Goal: Find contact information: Find contact information

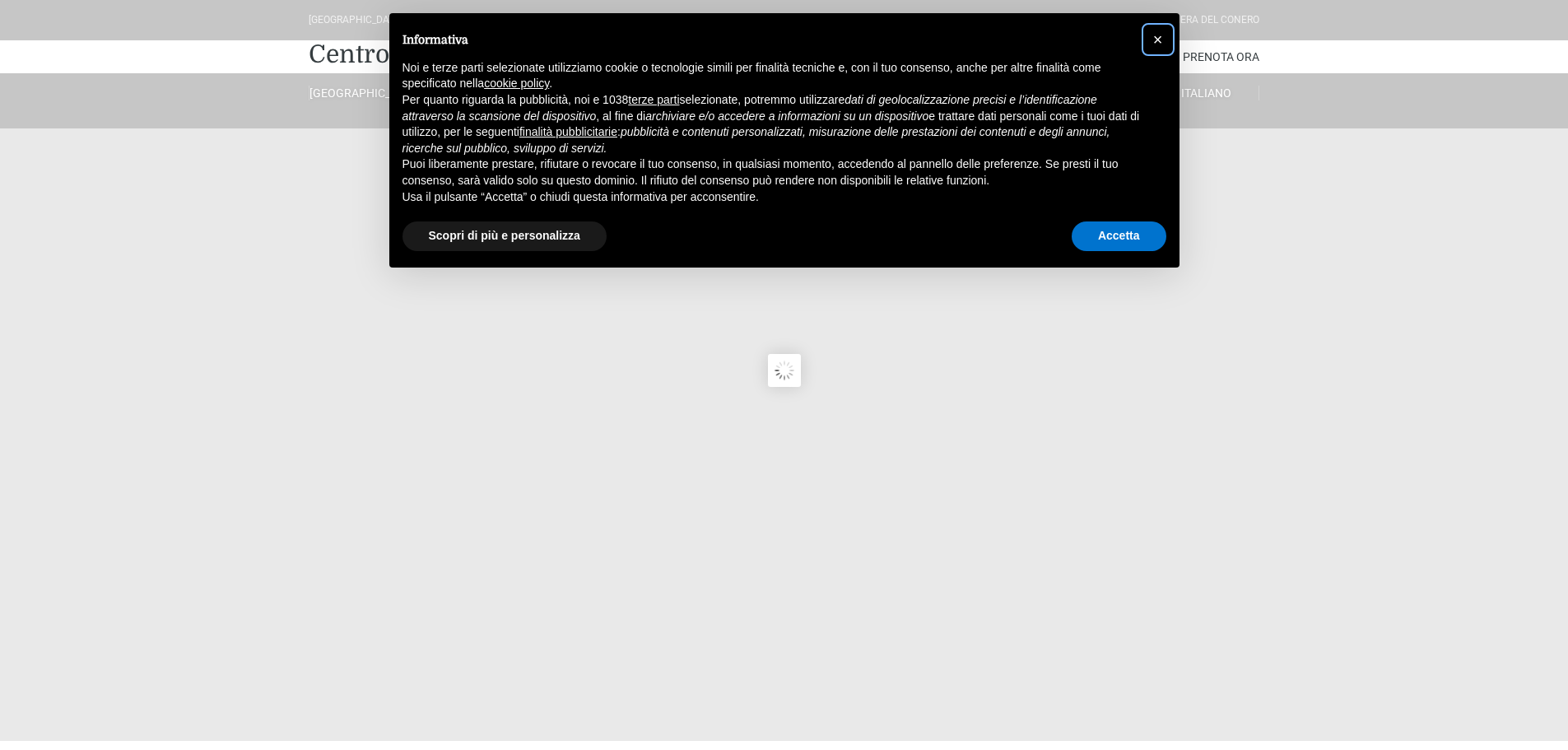
click at [1156, 35] on span "×" at bounding box center [1158, 40] width 10 height 18
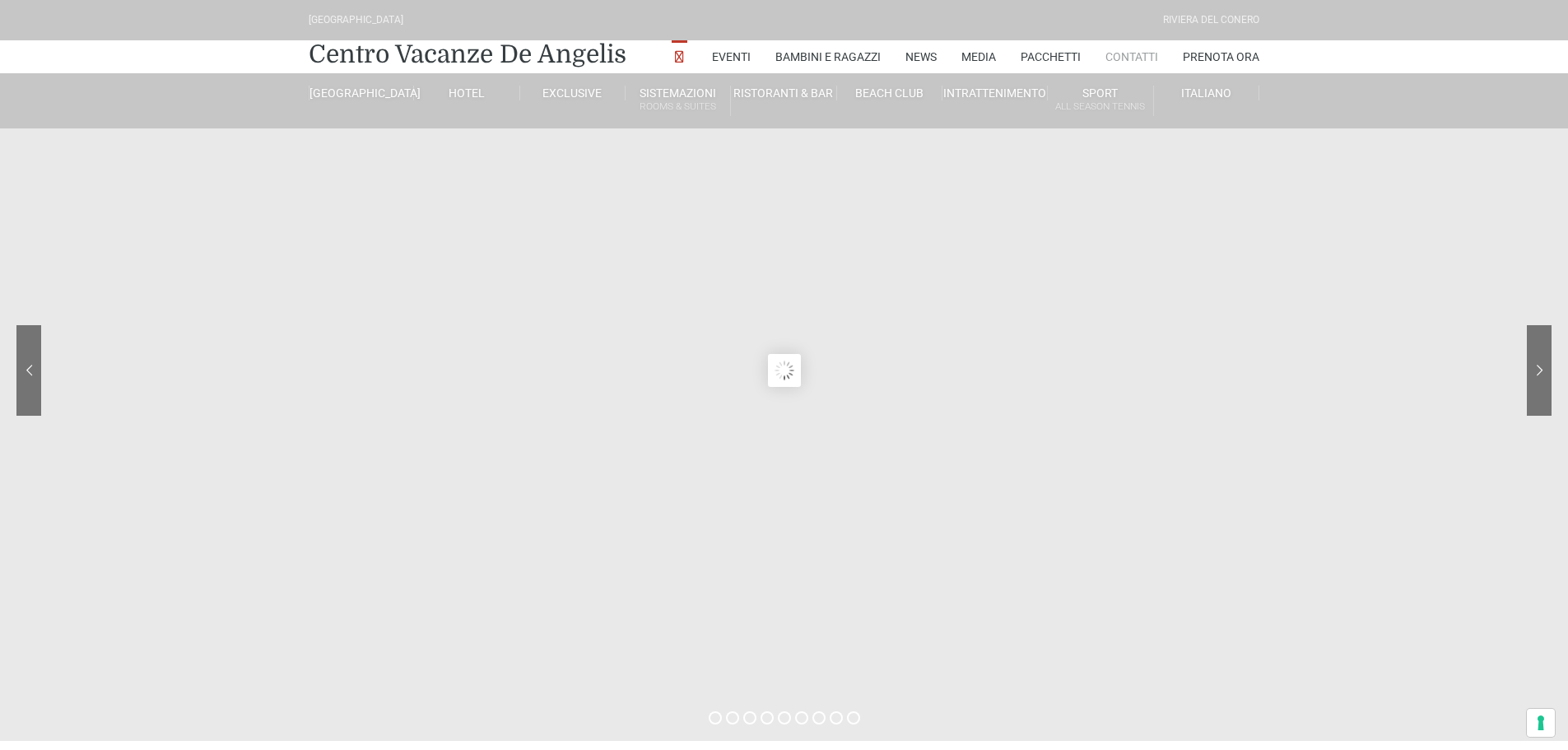
click at [1134, 54] on link "Contatti" at bounding box center [1131, 56] width 53 height 33
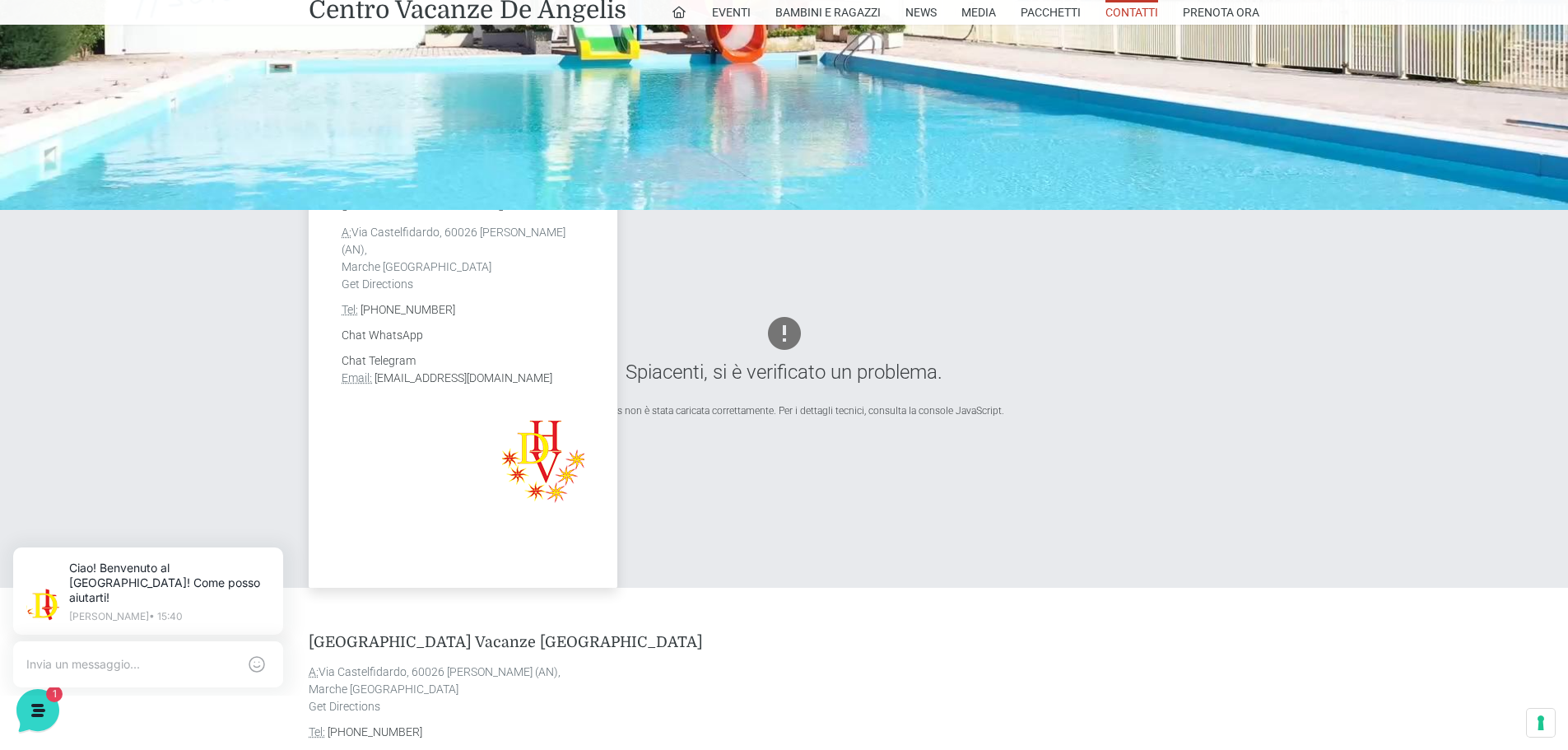
scroll to position [329, 0]
